Goal: Find contact information: Find contact information

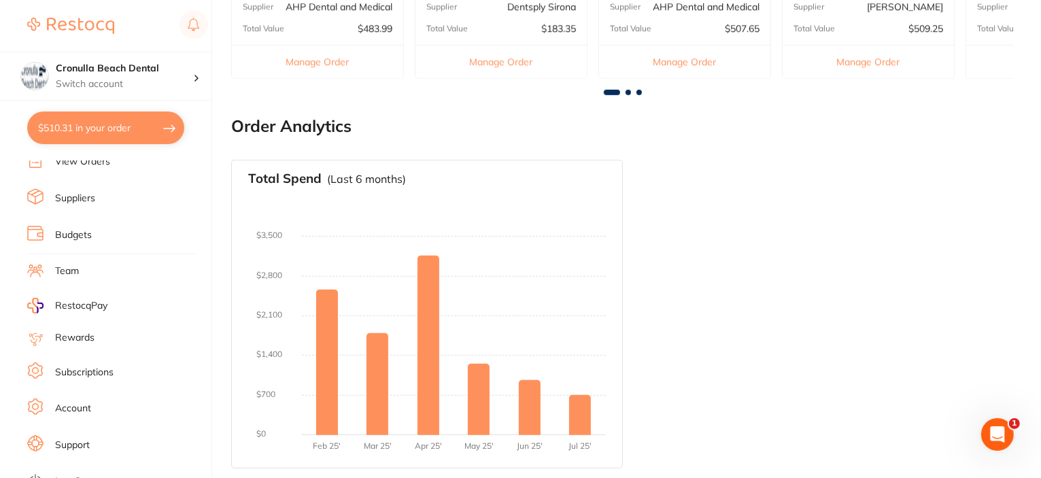
scroll to position [155, 0]
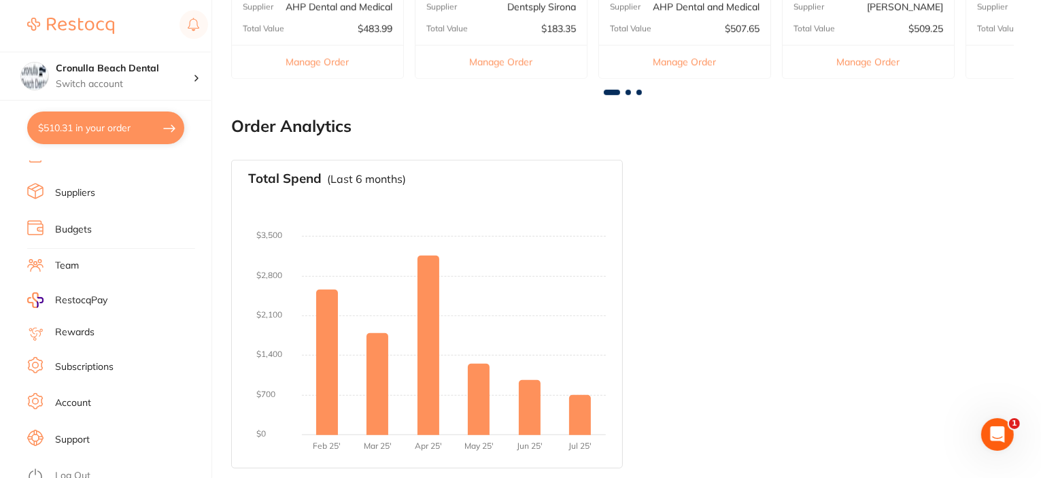
click at [78, 433] on link "Support" at bounding box center [72, 440] width 35 height 14
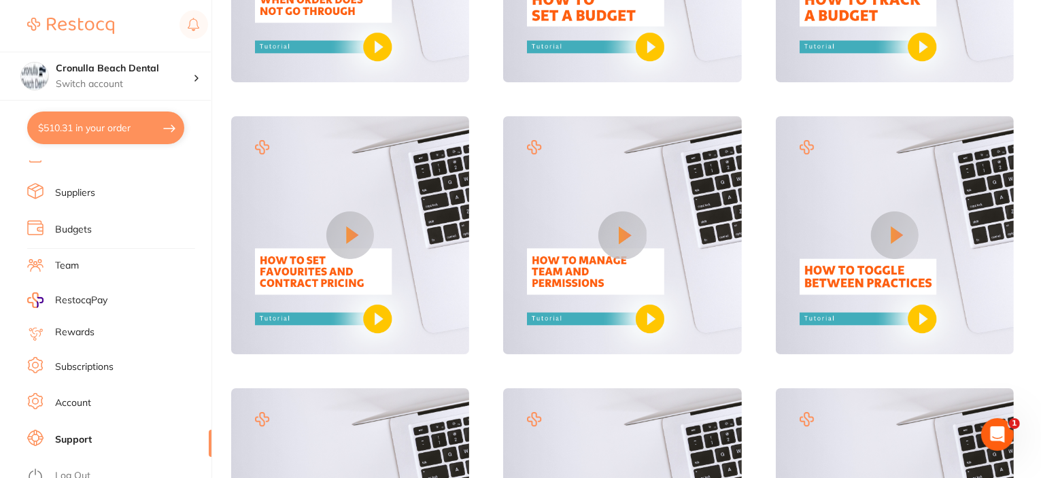
scroll to position [816, 0]
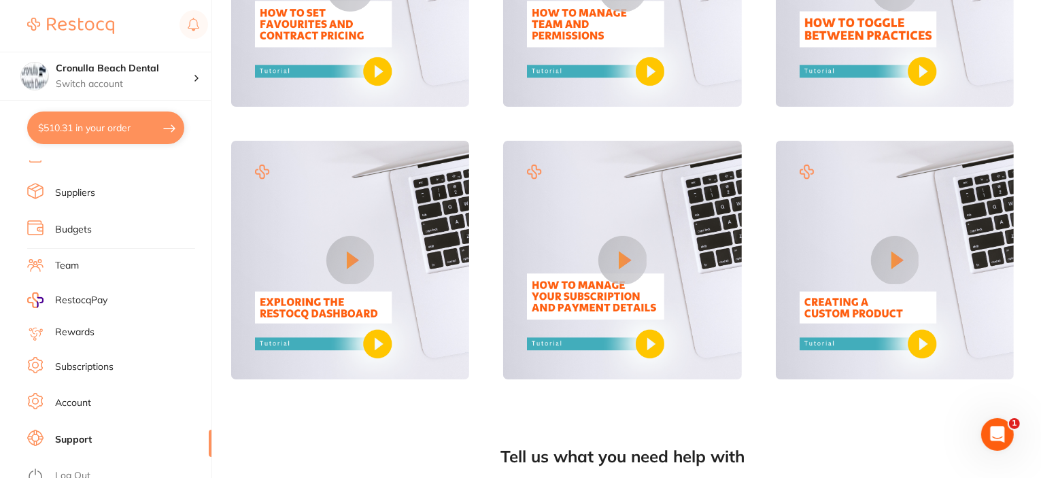
click at [79, 396] on link "Account" at bounding box center [73, 403] width 36 height 14
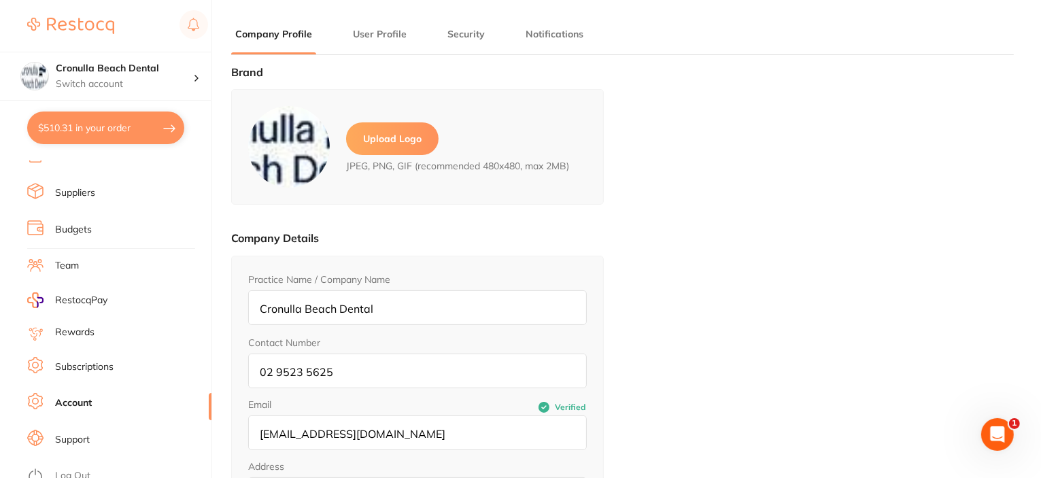
type input "[PERSON_NAME]"
type input "[EMAIL_ADDRESS][DOMAIN_NAME]"
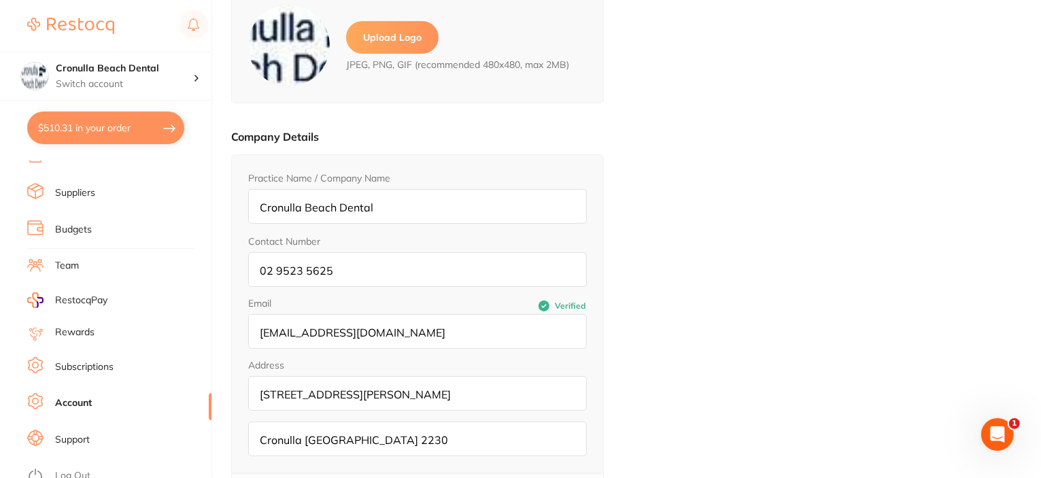
scroll to position [188, 0]
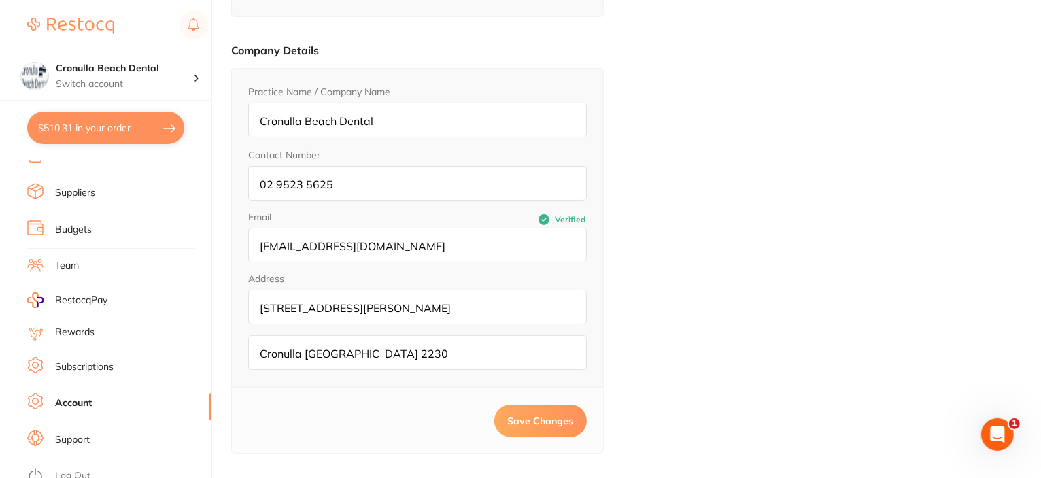
click at [105, 360] on link "Subscriptions" at bounding box center [84, 367] width 58 height 14
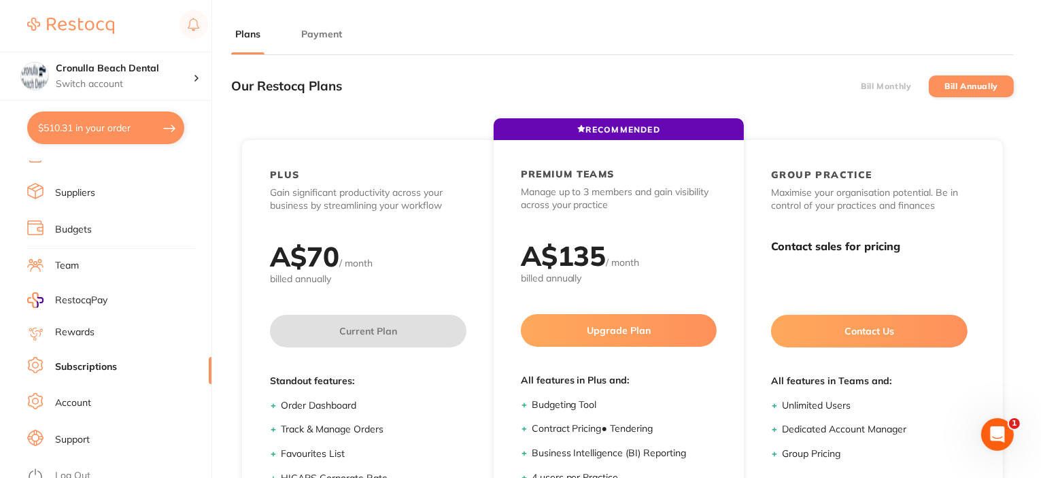
click at [84, 194] on li "Suppliers" at bounding box center [119, 193] width 184 height 20
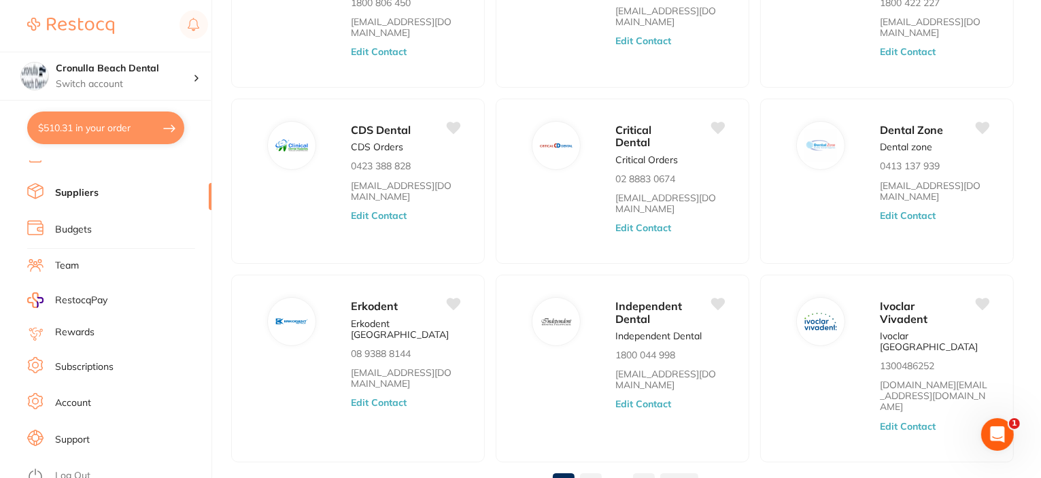
scroll to position [523, 0]
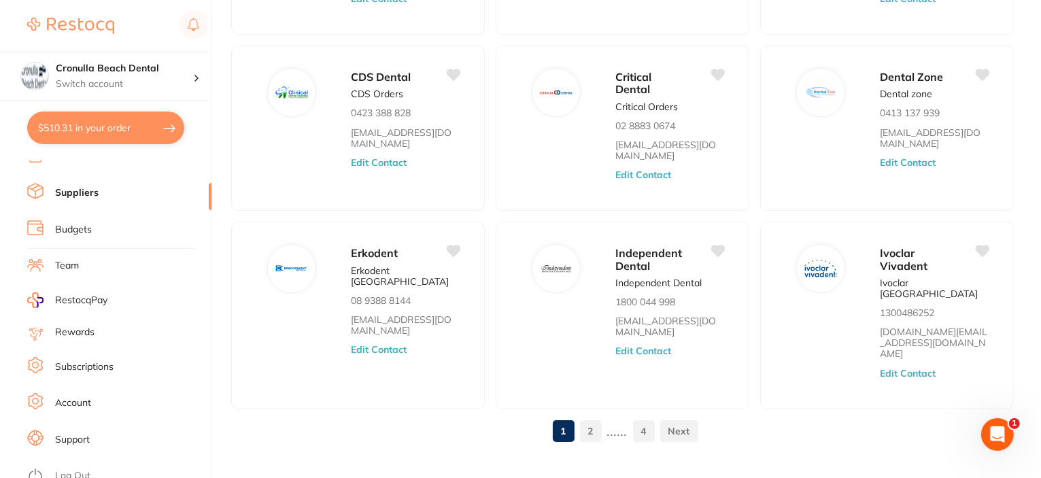
click at [80, 433] on link "Support" at bounding box center [72, 440] width 35 height 14
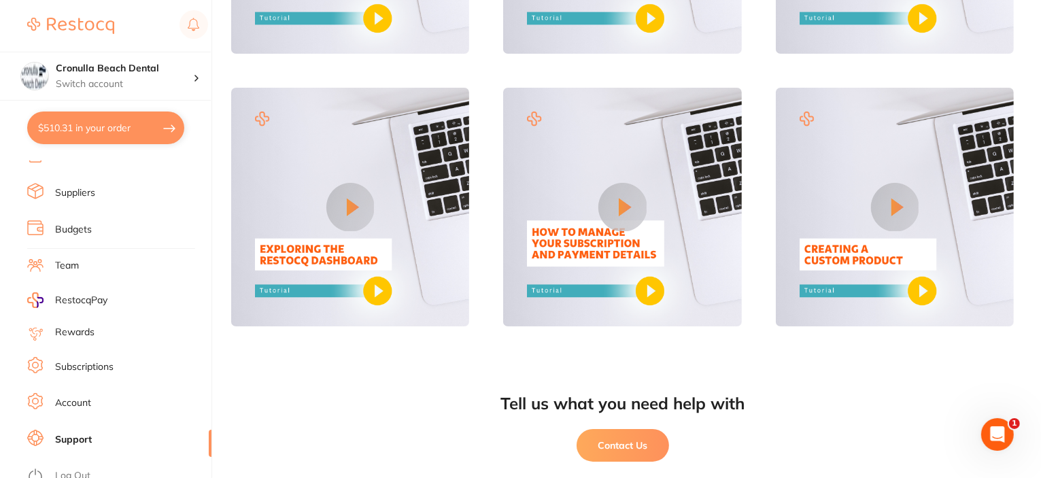
scroll to position [907, 0]
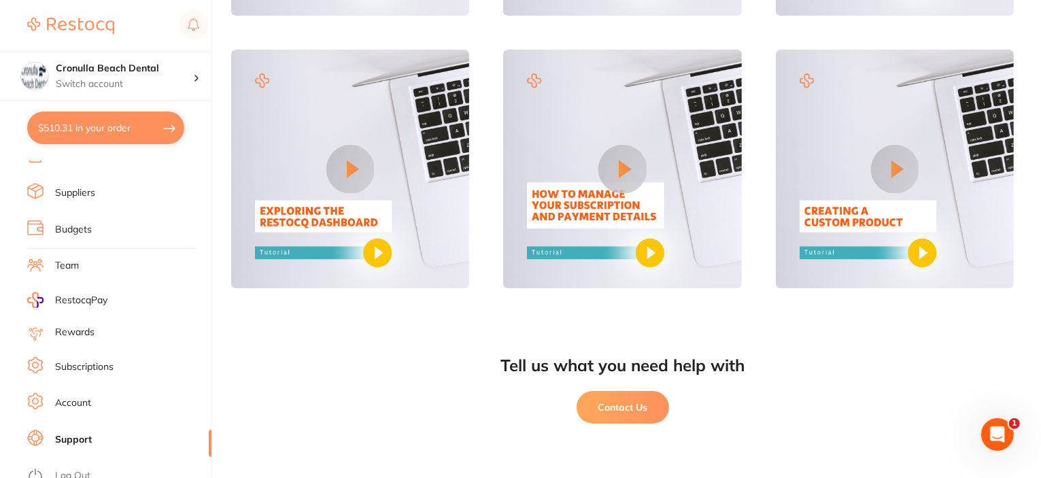
click at [624, 409] on button "Contact Us" at bounding box center [623, 407] width 92 height 33
